Goal: Information Seeking & Learning: Find specific fact

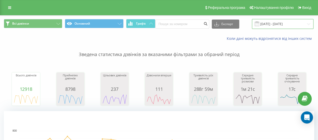
click at [261, 25] on input "[DATE] - [DATE]" at bounding box center [282, 24] width 61 height 10
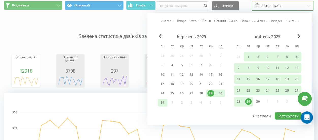
scroll to position [25, 0]
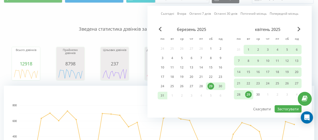
click at [301, 29] on div "квітень 2025" at bounding box center [268, 29] width 68 height 5
click at [298, 30] on span "Next Month" at bounding box center [298, 29] width 3 height 5
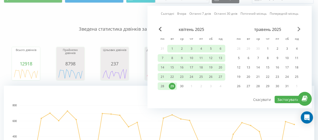
click at [299, 29] on span "Next Month" at bounding box center [298, 29] width 3 height 5
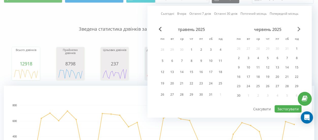
click at [299, 27] on span "Next Month" at bounding box center [298, 29] width 3 height 5
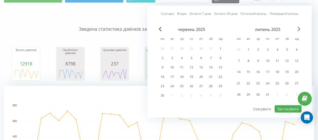
click at [299, 27] on span "Next Month" at bounding box center [298, 29] width 3 height 5
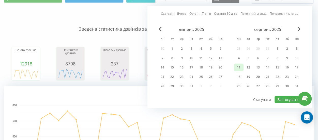
click at [239, 65] on div "11" at bounding box center [238, 67] width 7 height 7
click at [237, 77] on div "18" at bounding box center [238, 77] width 7 height 7
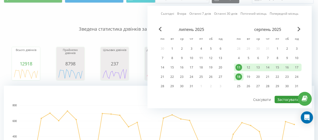
click at [283, 99] on button "Застосувати" at bounding box center [287, 99] width 27 height 7
type input "[DATE] - [DATE]"
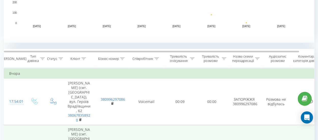
scroll to position [127, 0]
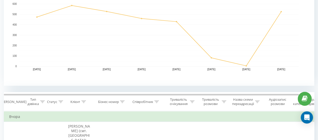
click at [158, 101] on icon at bounding box center [156, 102] width 5 height 3
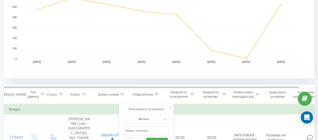
scroll to position [178, 0]
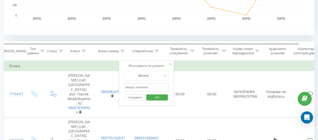
click at [151, 86] on input "text" at bounding box center [146, 87] width 45 height 9
click at [154, 96] on span "OK" at bounding box center [157, 97] width 14 height 8
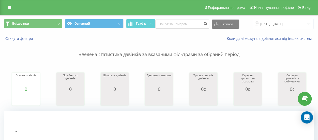
scroll to position [152, 0]
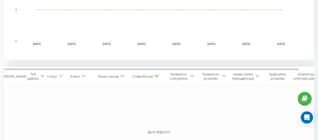
click at [158, 78] on div at bounding box center [156, 76] width 5 height 4
drag, startPoint x: 146, startPoint y: 110, endPoint x: 119, endPoint y: 108, distance: 26.5
click at [119, 108] on div "Фільтрувати за умовою Містить артемий Скасувати OK" at bounding box center [146, 109] width 55 height 46
click at [141, 112] on input "артемий" at bounding box center [146, 112] width 45 height 9
click at [157, 122] on span "OK" at bounding box center [157, 123] width 14 height 8
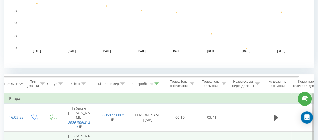
scroll to position [216, 0]
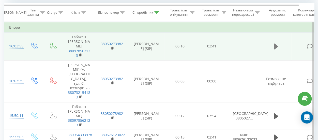
click at [275, 45] on icon at bounding box center [275, 46] width 5 height 6
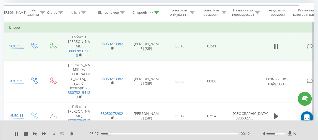
click at [54, 134] on span "1 x" at bounding box center [53, 133] width 4 height 5
click at [45, 134] on icon at bounding box center [44, 133] width 4 height 3
click at [43, 134] on icon at bounding box center [44, 133] width 4 height 3
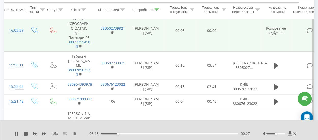
scroll to position [267, 0]
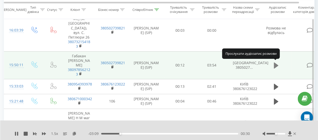
click at [274, 64] on icon at bounding box center [275, 65] width 5 height 6
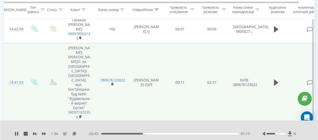
scroll to position [546, 0]
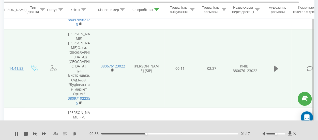
click at [276, 66] on icon at bounding box center [275, 69] width 5 height 6
drag, startPoint x: 105, startPoint y: 133, endPoint x: 97, endPoint y: 134, distance: 7.6
click at [97, 134] on div "- 02:33 00:04 00:04" at bounding box center [168, 133] width 161 height 5
drag, startPoint x: 108, startPoint y: 133, endPoint x: 90, endPoint y: 133, distance: 17.5
click at [90, 133] on div "- 02:37 00:00 00:00" at bounding box center [168, 133] width 161 height 5
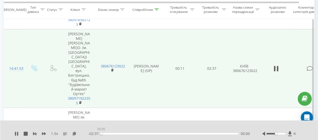
drag, startPoint x: 103, startPoint y: 133, endPoint x: 95, endPoint y: 132, distance: 7.9
click at [95, 133] on div "- 02:37 00:00 00:00" at bounding box center [168, 133] width 161 height 5
click at [44, 133] on icon at bounding box center [44, 133] width 4 height 3
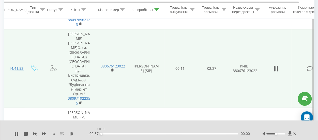
drag, startPoint x: 108, startPoint y: 133, endPoint x: 90, endPoint y: 133, distance: 17.8
click at [90, 133] on div "- 02:37 00:00 00:00" at bounding box center [168, 133] width 161 height 5
click at [44, 133] on icon at bounding box center [44, 133] width 4 height 3
click at [43, 134] on icon at bounding box center [44, 133] width 4 height 3
click at [74, 133] on icon at bounding box center [74, 134] width 4 height 4
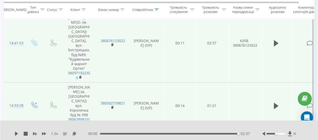
scroll to position [648, 0]
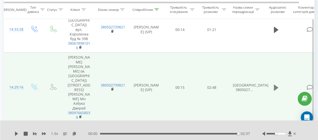
click at [275, 85] on icon at bounding box center [275, 88] width 5 height 6
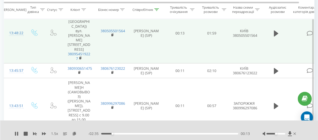
scroll to position [953, 0]
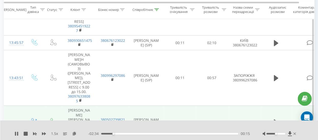
click at [274, 119] on icon at bounding box center [275, 122] width 5 height 6
click at [75, 134] on icon at bounding box center [74, 134] width 4 height 4
click at [76, 135] on icon at bounding box center [74, 134] width 4 height 4
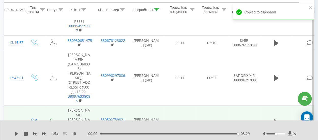
click at [63, 121] on div "1.5 x 00:00 03:29 03:29" at bounding box center [159, 131] width 318 height 20
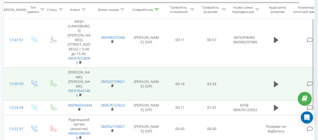
scroll to position [1000, 0]
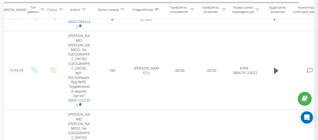
scroll to position [995, 0]
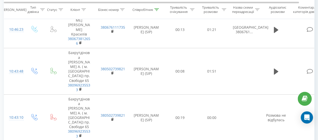
scroll to position [1019, 0]
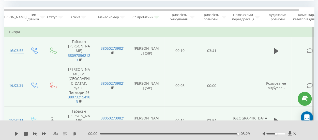
scroll to position [308, 0]
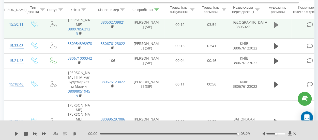
click at [274, 24] on icon at bounding box center [275, 25] width 5 height 6
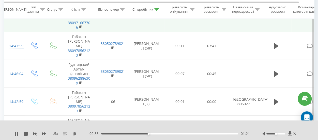
scroll to position [409, 0]
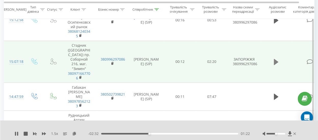
click at [275, 64] on icon at bounding box center [275, 62] width 5 height 6
click at [75, 134] on icon at bounding box center [74, 134] width 4 height 4
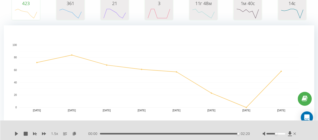
scroll to position [178, 0]
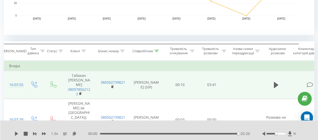
click at [157, 52] on div at bounding box center [156, 51] width 5 height 4
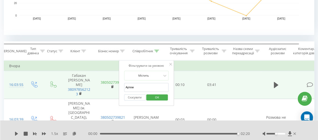
drag, startPoint x: 135, startPoint y: 88, endPoint x: 114, endPoint y: 84, distance: 20.7
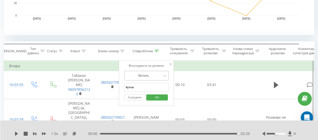
type input "ы"
type input "s"
click at [153, 98] on span "OK" at bounding box center [157, 97] width 14 height 8
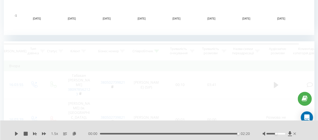
scroll to position [249, 0]
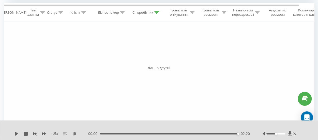
scroll to position [140, 0]
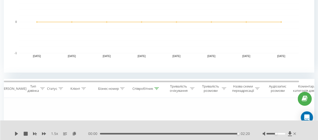
click at [157, 89] on icon at bounding box center [156, 88] width 5 height 3
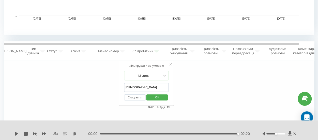
scroll to position [166, 0]
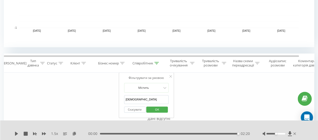
drag, startPoint x: 141, startPoint y: 97, endPoint x: 126, endPoint y: 97, distance: 14.7
click at [126, 97] on input "[DEMOGRAPHIC_DATA]" at bounding box center [146, 99] width 45 height 9
click at [166, 109] on button "OK" at bounding box center [157, 110] width 22 height 6
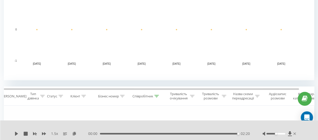
scroll to position [166, 0]
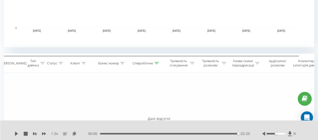
click at [158, 63] on icon at bounding box center [156, 63] width 5 height 3
drag, startPoint x: 137, startPoint y: 100, endPoint x: 112, endPoint y: 100, distance: 24.6
click at [112, 100] on div "Фільтрувати за умовою Дорівнює Введіть значення Скасувати OK Фільтрувати за умо…" at bounding box center [159, 130] width 310 height 114
type input "[PERSON_NAME]"
click at [158, 107] on span "OK" at bounding box center [157, 110] width 14 height 8
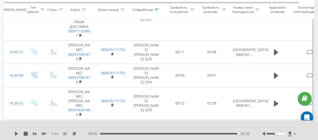
scroll to position [292, 0]
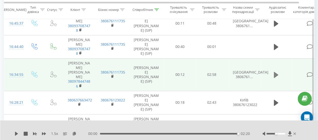
click at [275, 72] on icon at bounding box center [275, 75] width 5 height 6
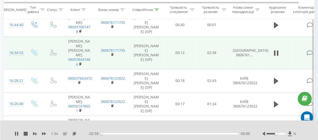
scroll to position [343, 0]
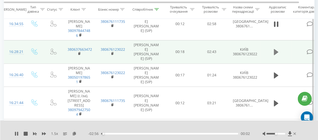
click at [275, 49] on icon at bounding box center [275, 52] width 5 height 6
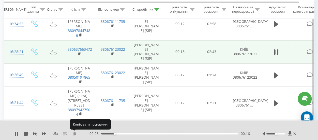
click at [75, 134] on icon at bounding box center [74, 134] width 4 height 4
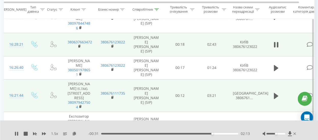
scroll to position [369, 0]
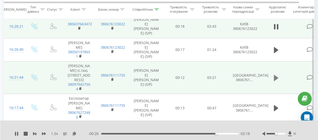
click at [275, 74] on icon at bounding box center [275, 77] width 5 height 7
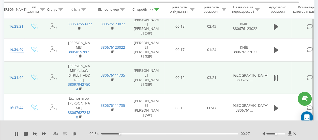
click at [103, 134] on div "00:27" at bounding box center [169, 134] width 137 height 2
click at [74, 135] on icon at bounding box center [74, 134] width 4 height 4
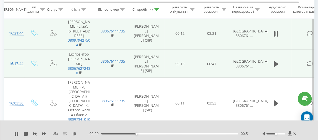
scroll to position [419, 0]
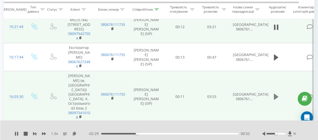
click at [273, 94] on icon at bounding box center [275, 97] width 5 height 6
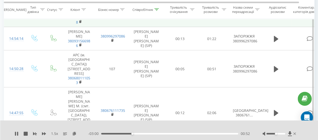
scroll to position [546, 0]
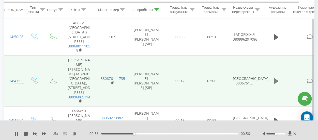
click at [275, 78] on icon at bounding box center [275, 81] width 5 height 6
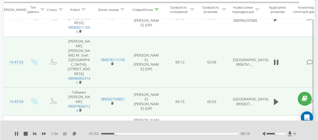
scroll to position [572, 0]
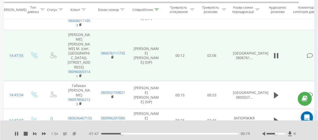
click at [74, 133] on icon at bounding box center [74, 134] width 4 height 4
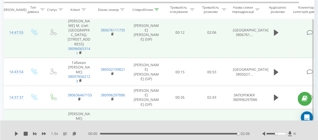
scroll to position [623, 0]
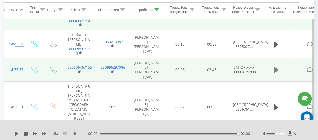
click at [277, 67] on icon at bounding box center [275, 70] width 5 height 6
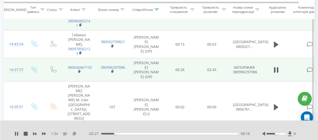
click at [74, 134] on icon at bounding box center [74, 134] width 4 height 4
